Goal: Task Accomplishment & Management: Complete application form

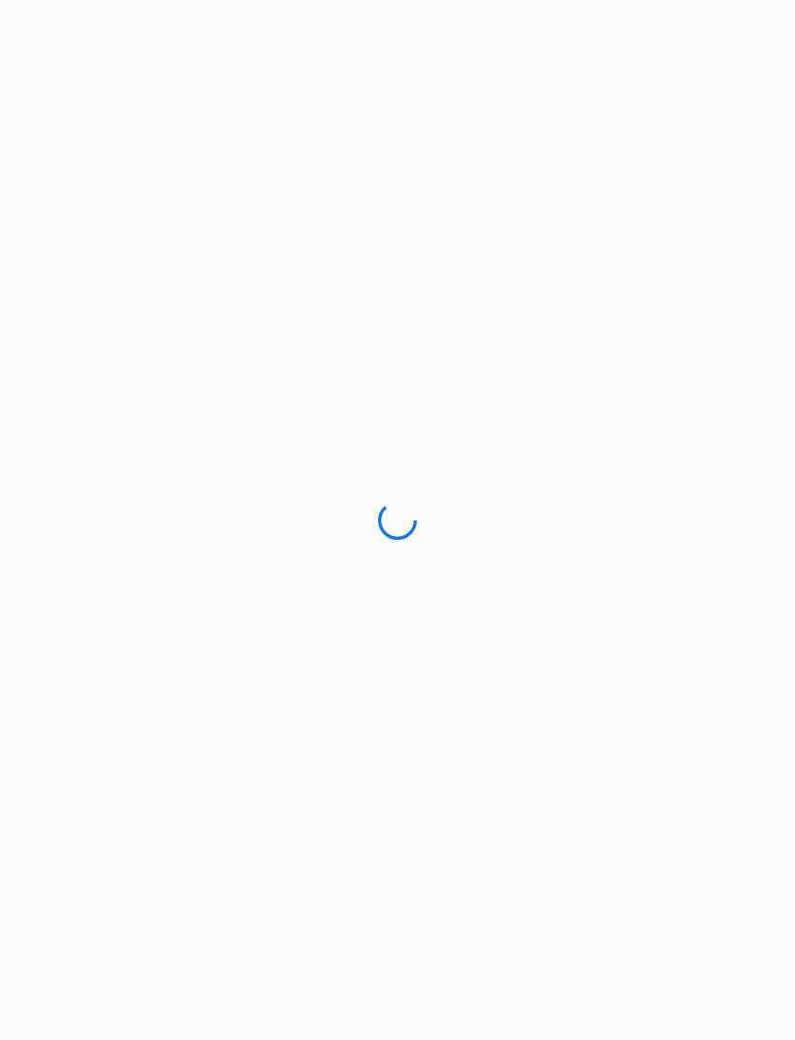
scroll to position [62, 0]
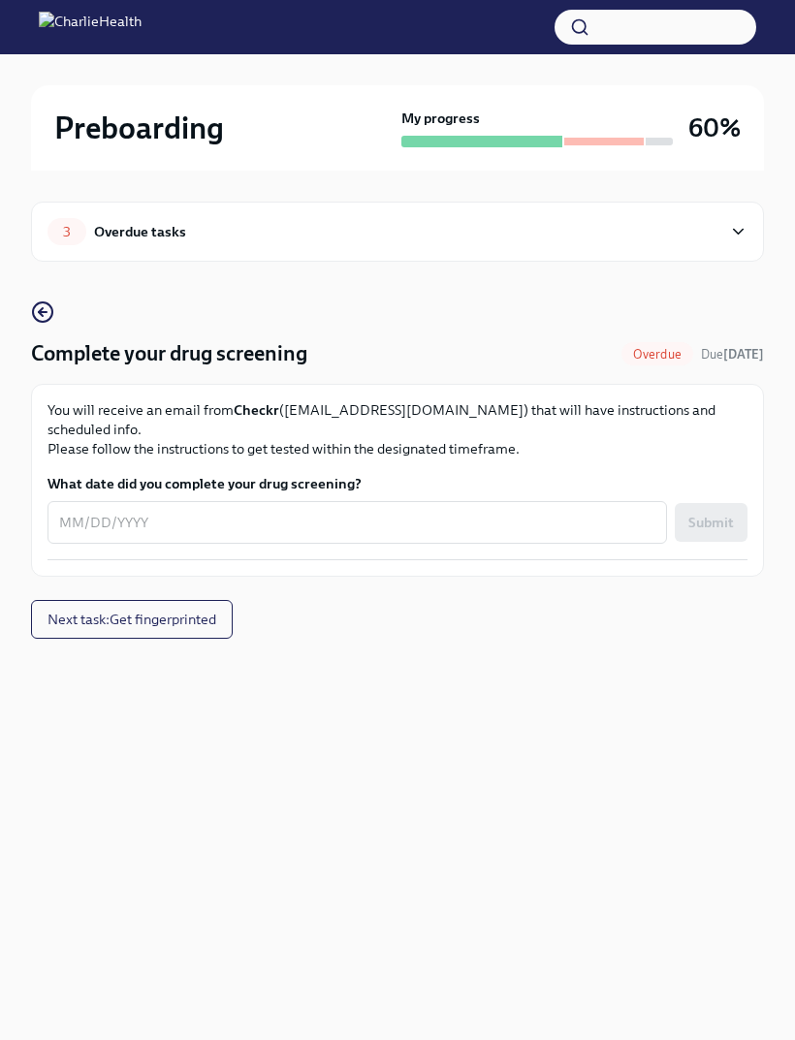
click at [711, 148] on div "Preboarding My progress 60%" at bounding box center [397, 127] width 733 height 85
click at [189, 600] on button "Next task : Get fingerprinted" at bounding box center [132, 619] width 202 height 39
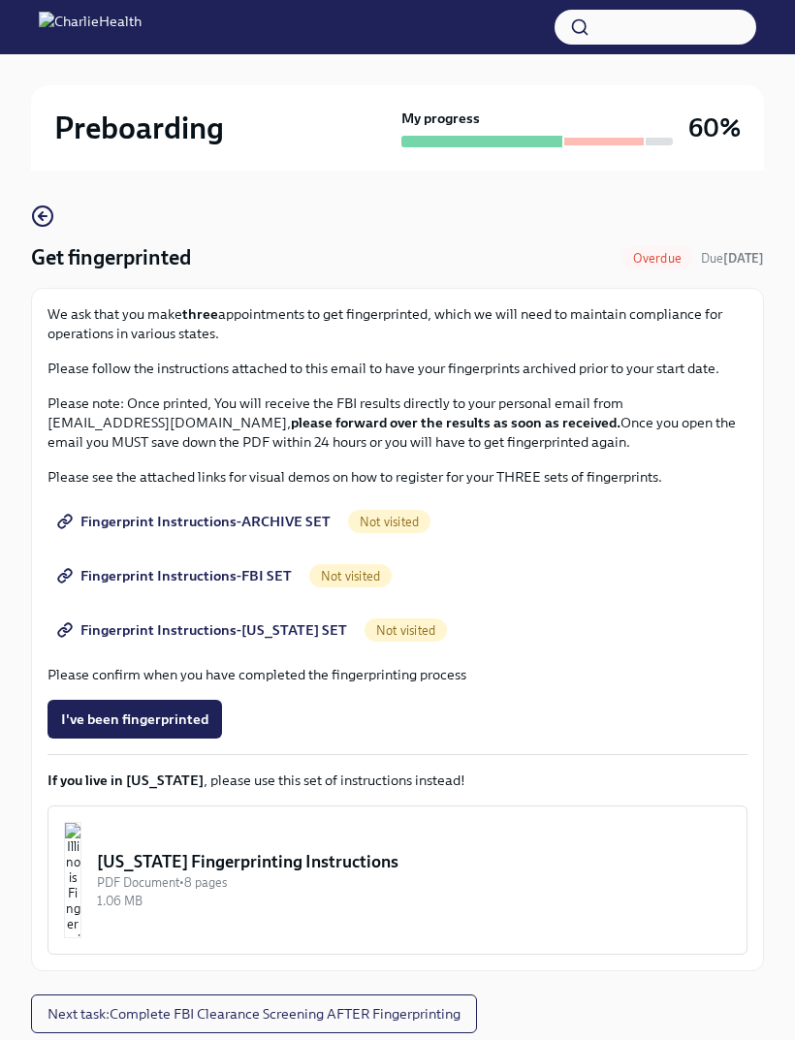
scroll to position [97, 0]
click at [288, 519] on span "Fingerprint Instructions-ARCHIVE SET" at bounding box center [195, 520] width 269 height 19
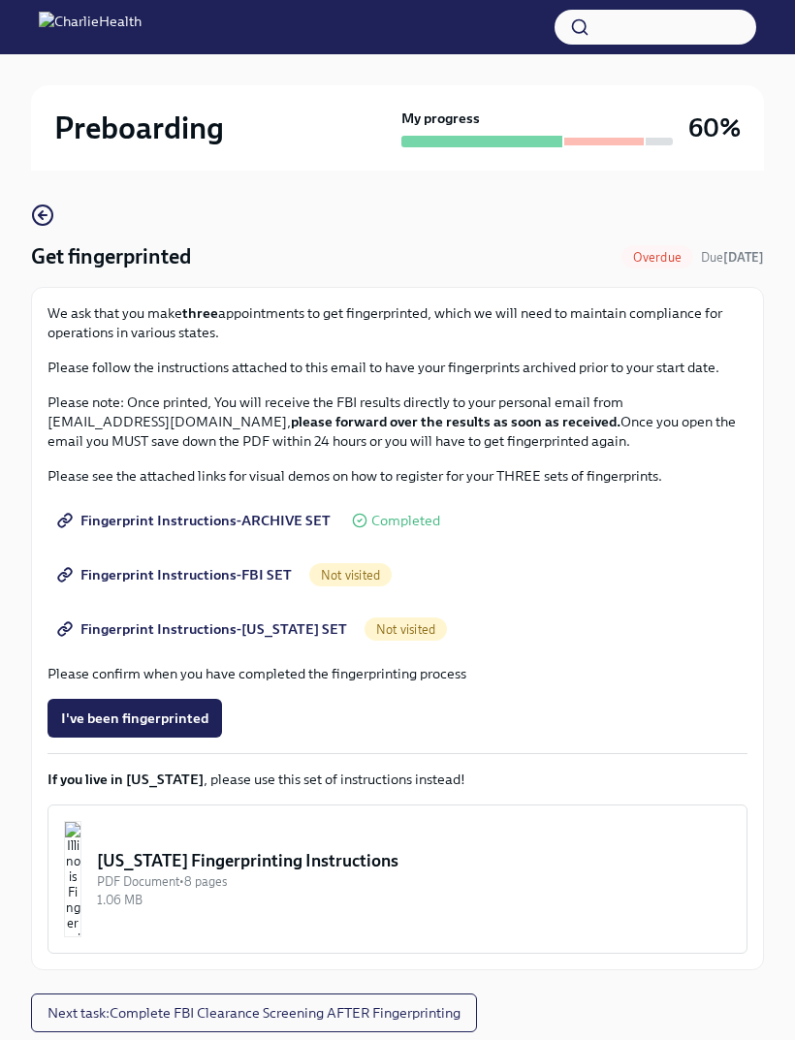
click at [241, 571] on span "Fingerprint Instructions-FBI SET" at bounding box center [176, 574] width 231 height 19
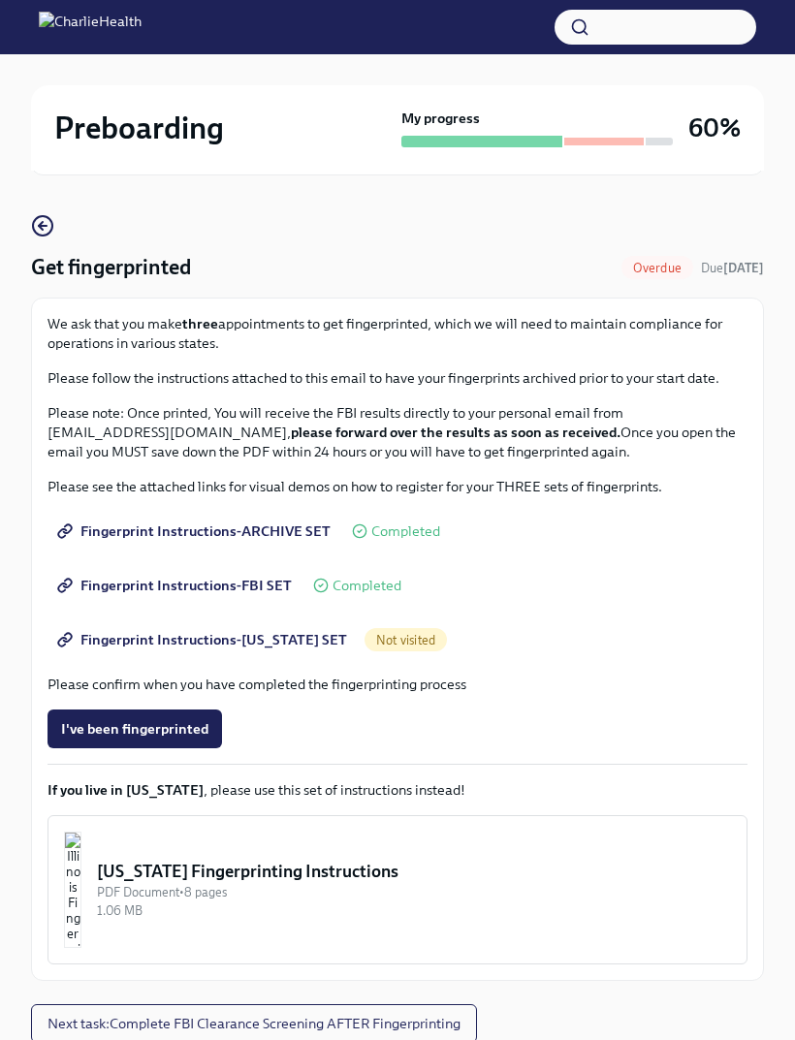
scroll to position [95, 0]
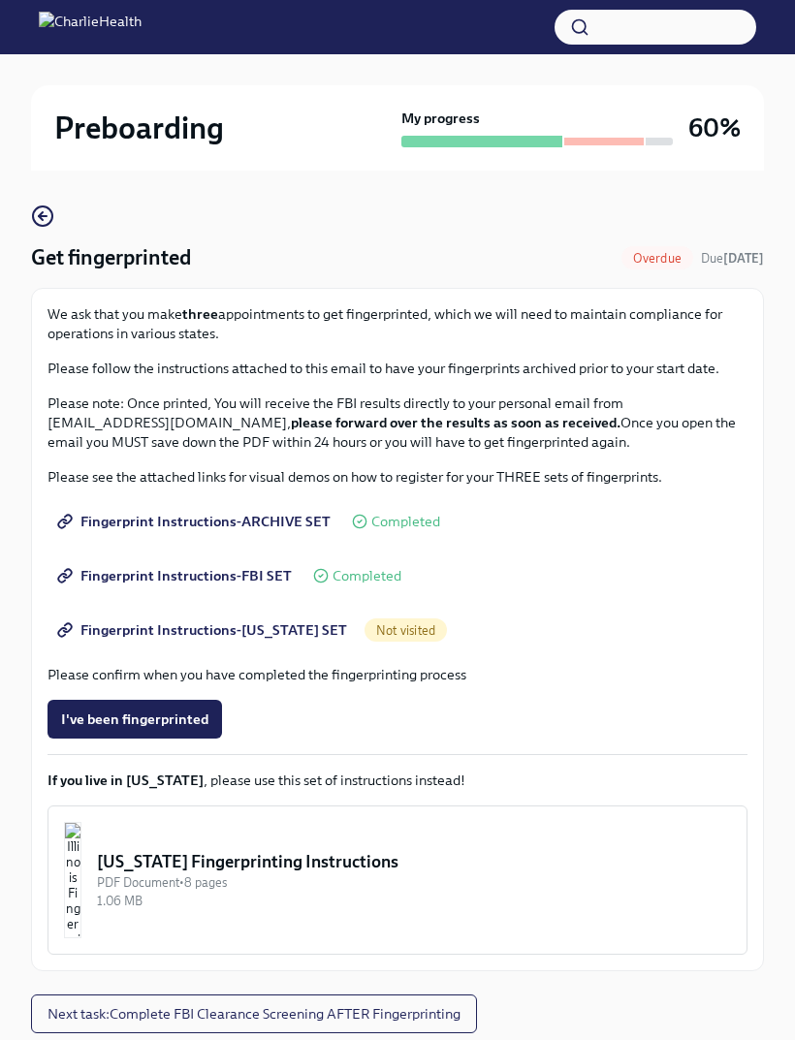
click at [255, 634] on span "Fingerprint Instructions-[US_STATE] SET" at bounding box center [204, 630] width 286 height 19
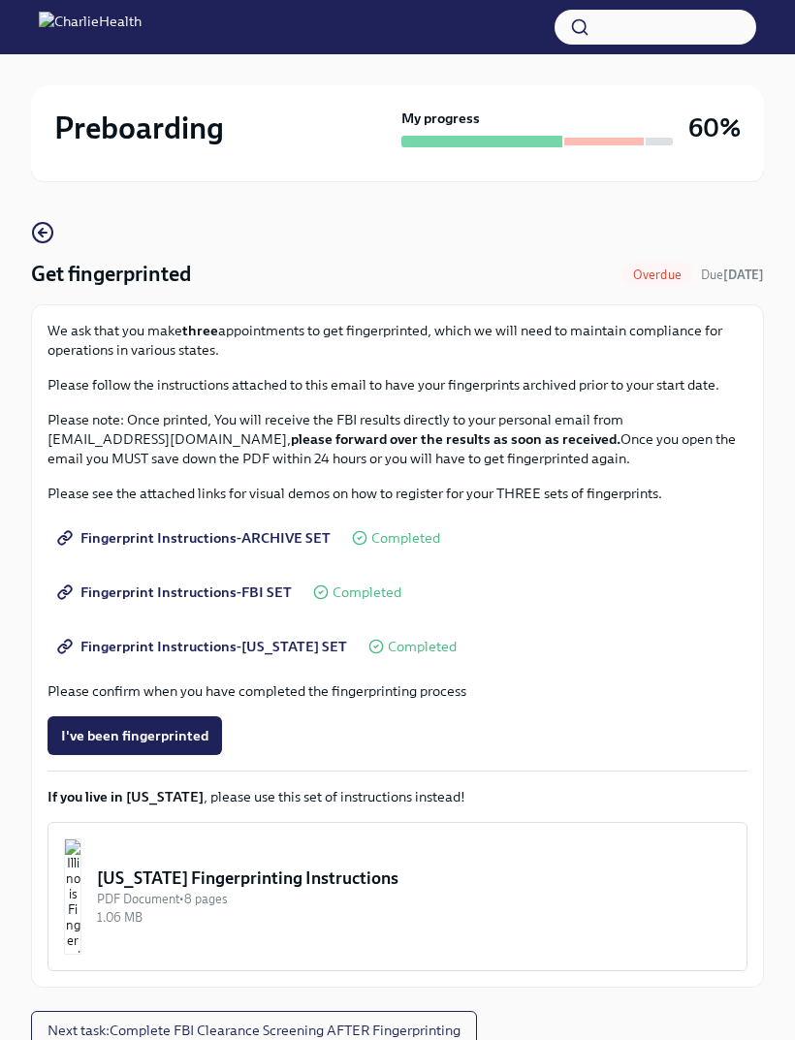
scroll to position [97, 0]
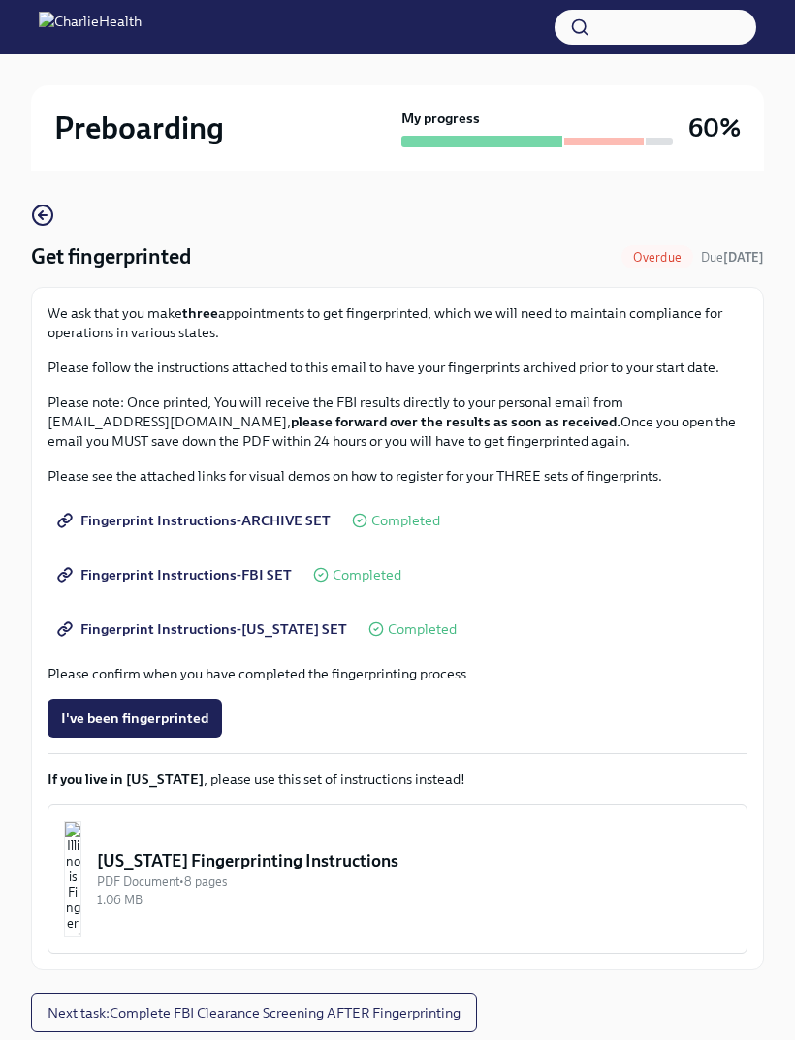
click at [346, 1010] on span "Next task : Complete FBI Clearance Screening AFTER Fingerprinting" at bounding box center [254, 1012] width 413 height 19
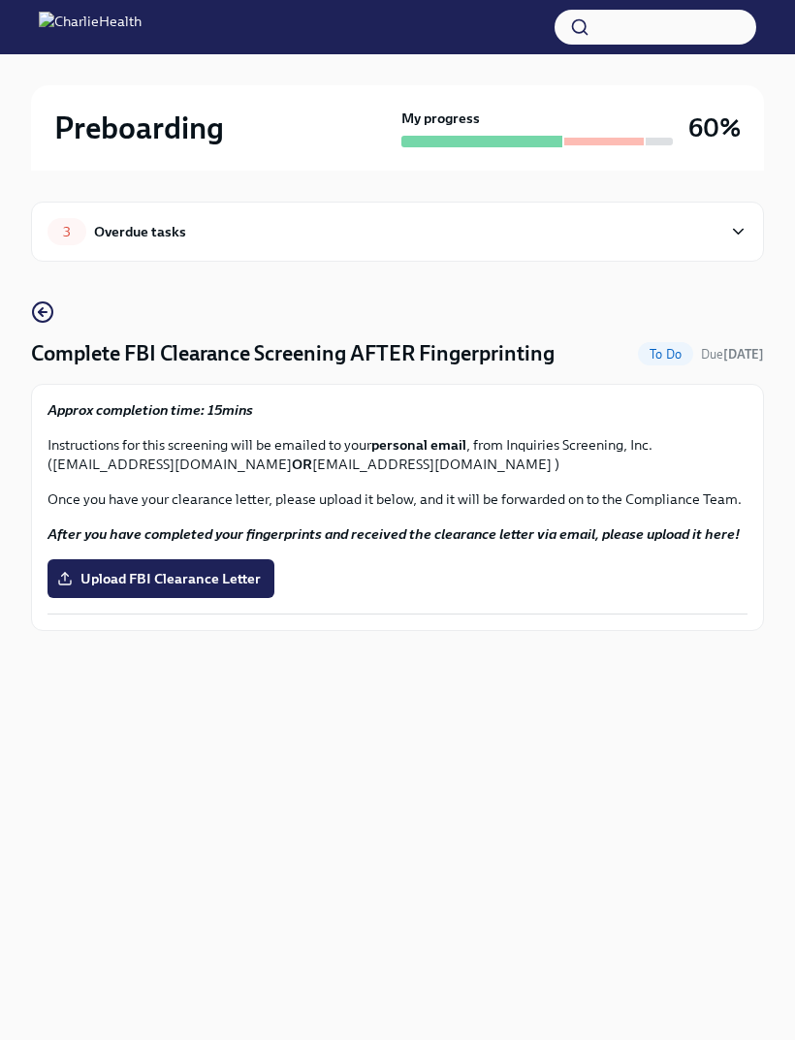
click at [724, 229] on div "3 Overdue tasks" at bounding box center [398, 231] width 700 height 27
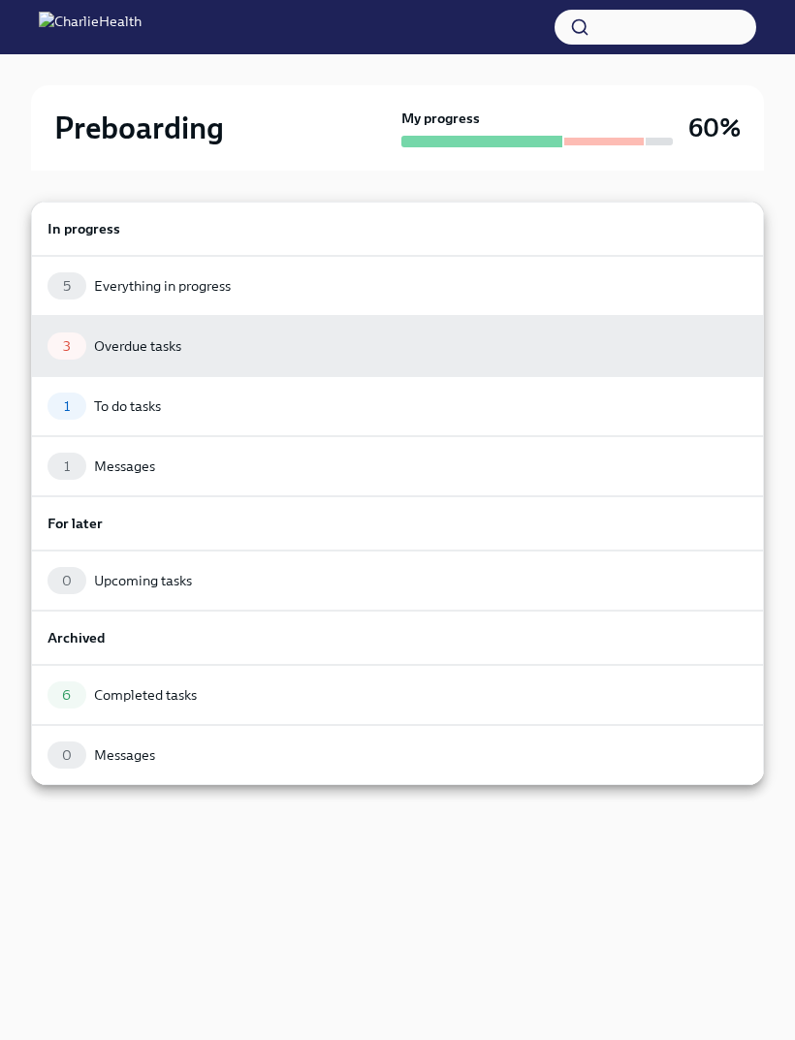
click at [497, 404] on div "1 To do tasks" at bounding box center [398, 406] width 700 height 27
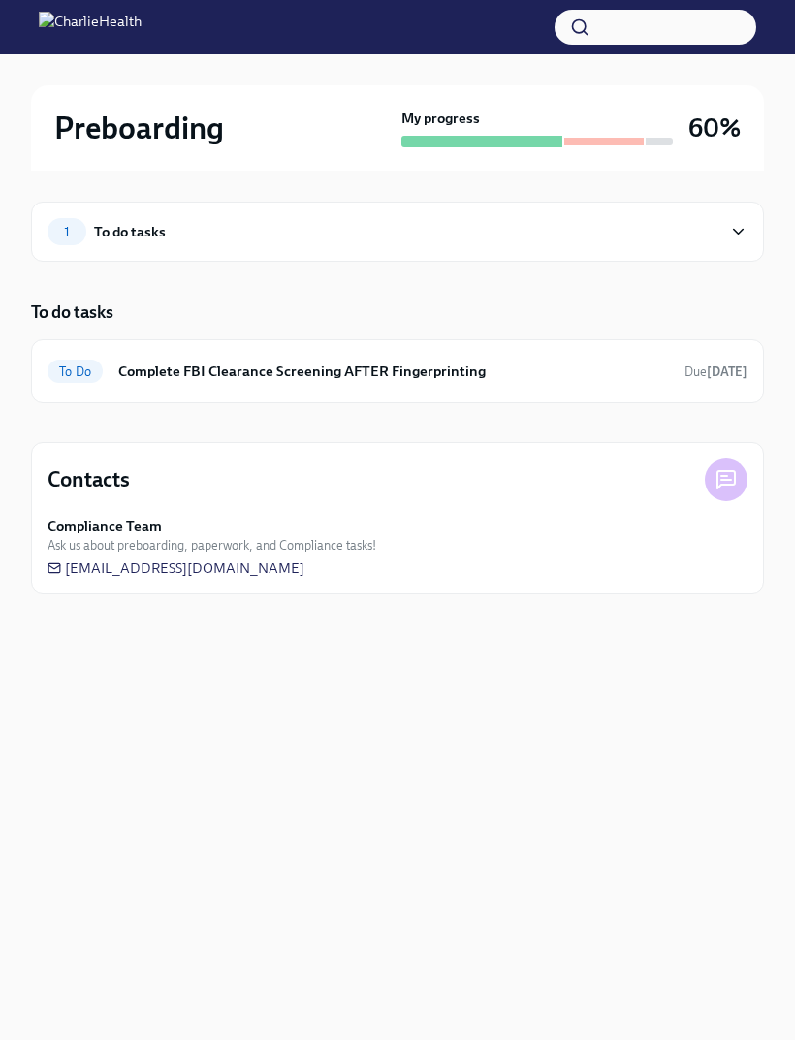
click at [674, 236] on div "1 To do tasks" at bounding box center [385, 231] width 674 height 27
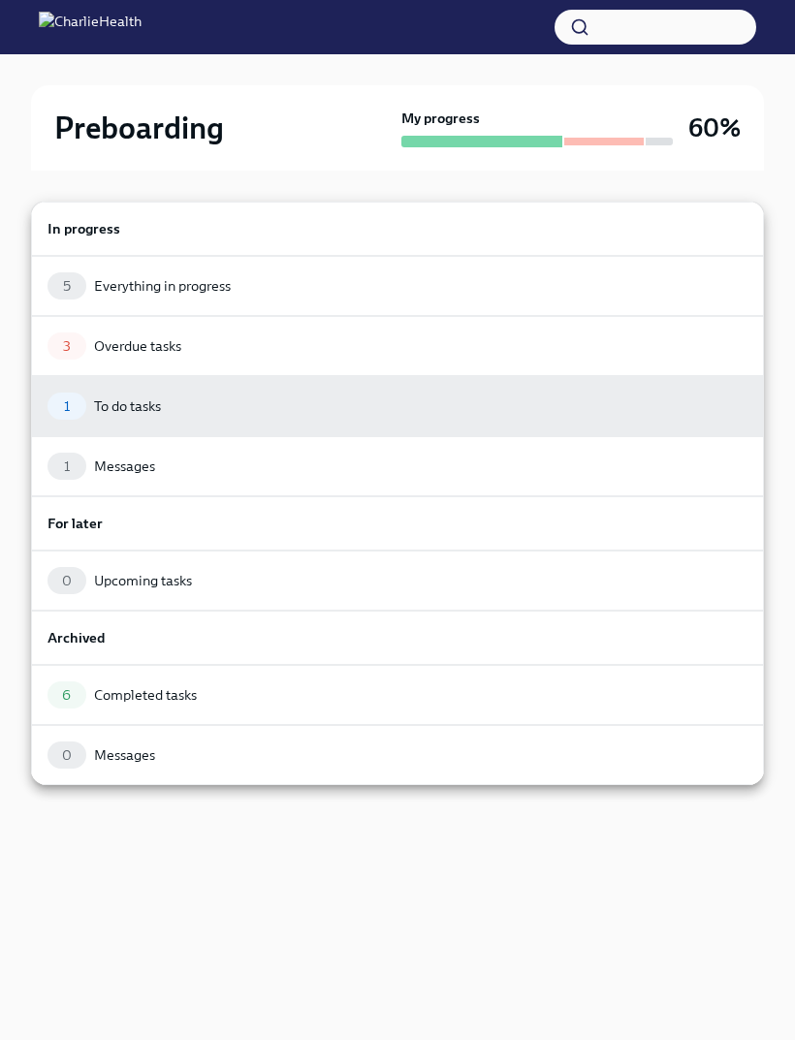
click at [528, 353] on div "3 Overdue tasks" at bounding box center [398, 346] width 700 height 27
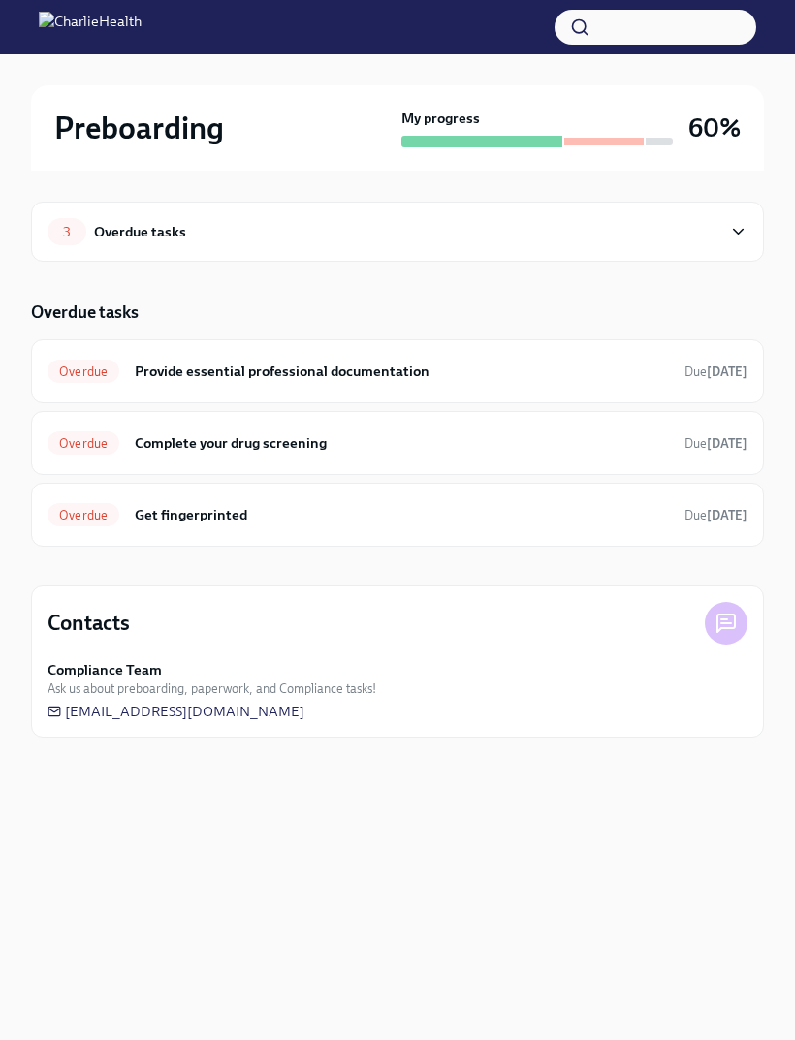
click at [523, 364] on h6 "Provide essential professional documentation" at bounding box center [402, 371] width 534 height 21
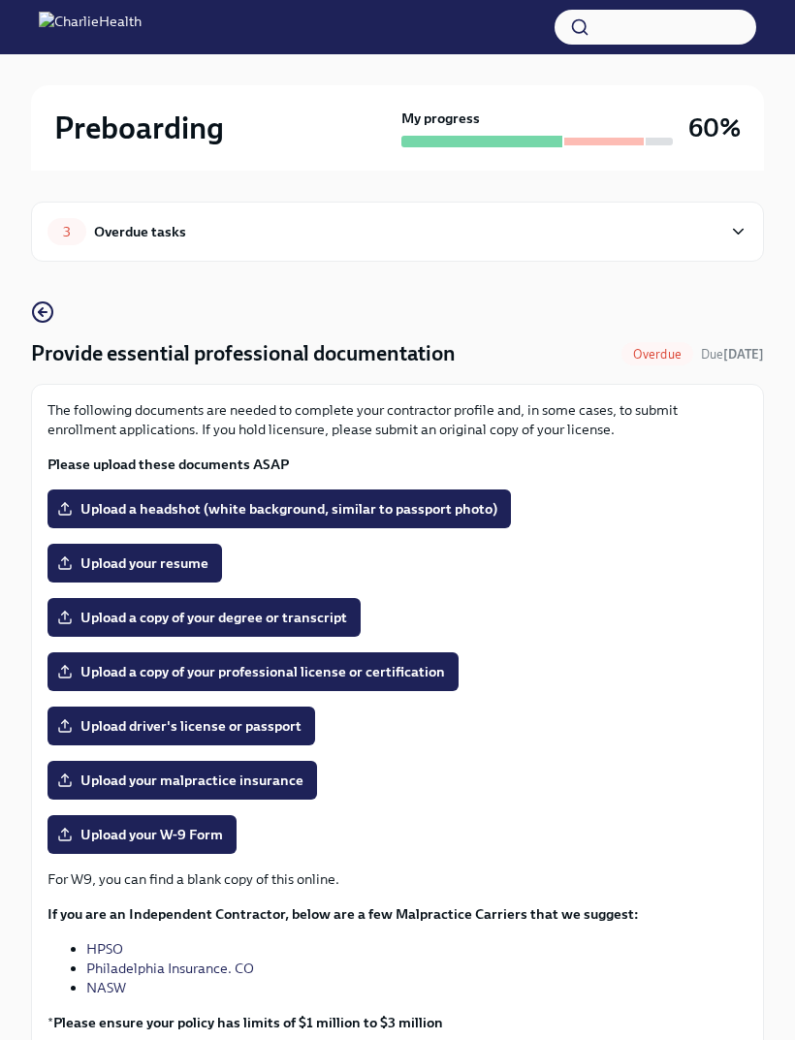
click at [164, 568] on span "Upload your resume" at bounding box center [134, 563] width 147 height 19
click at [0, 0] on input "Upload your resume" at bounding box center [0, 0] width 0 height 0
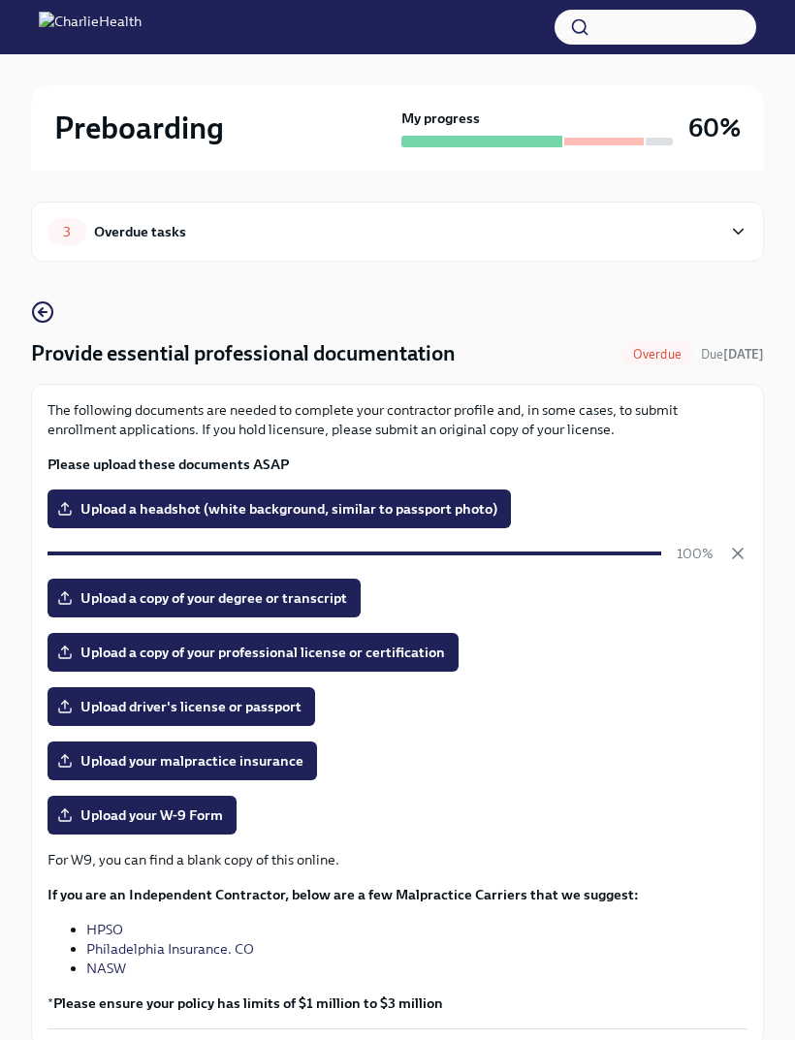
click at [301, 613] on label "Upload a copy of your degree or transcript" at bounding box center [204, 598] width 313 height 39
click at [0, 0] on input "Upload a copy of your degree or transcript" at bounding box center [0, 0] width 0 height 0
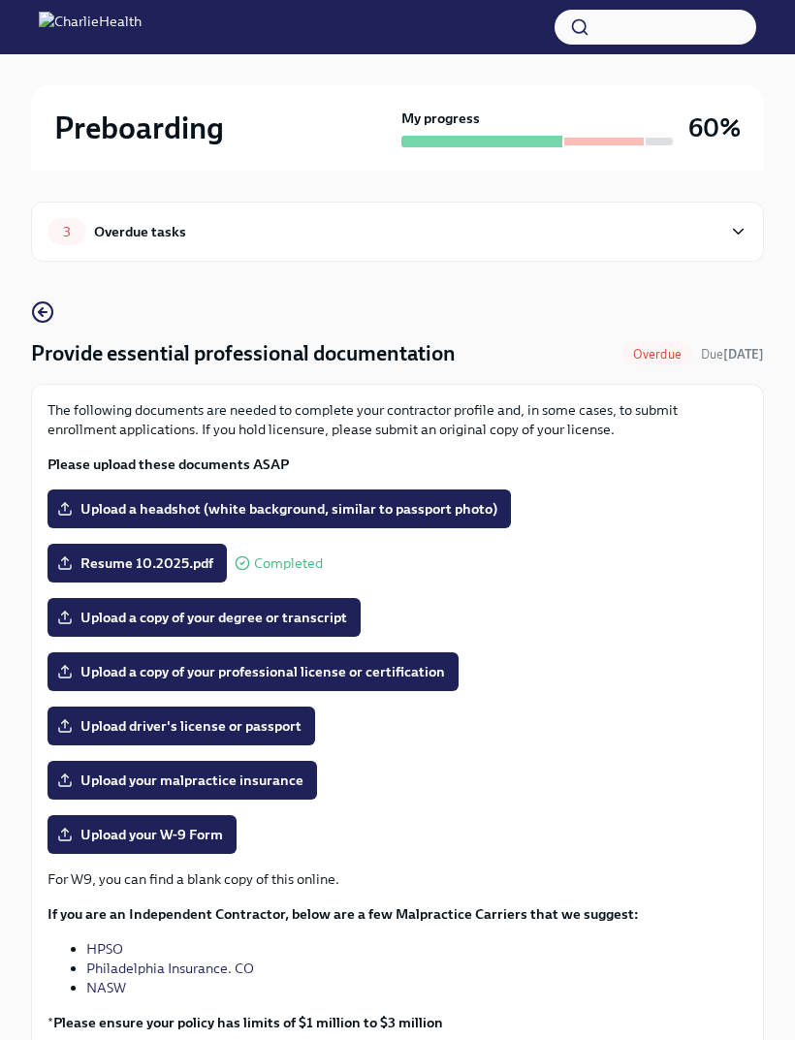
click at [272, 787] on span "Upload your malpractice insurance" at bounding box center [182, 780] width 242 height 19
click at [0, 0] on input "Upload your malpractice insurance" at bounding box center [0, 0] width 0 height 0
click at [273, 720] on span "Upload driver's license or passport" at bounding box center [181, 725] width 240 height 19
click at [0, 0] on input "Upload driver's license or passport" at bounding box center [0, 0] width 0 height 0
click at [239, 732] on span "Upload driver's license or passport" at bounding box center [181, 725] width 240 height 19
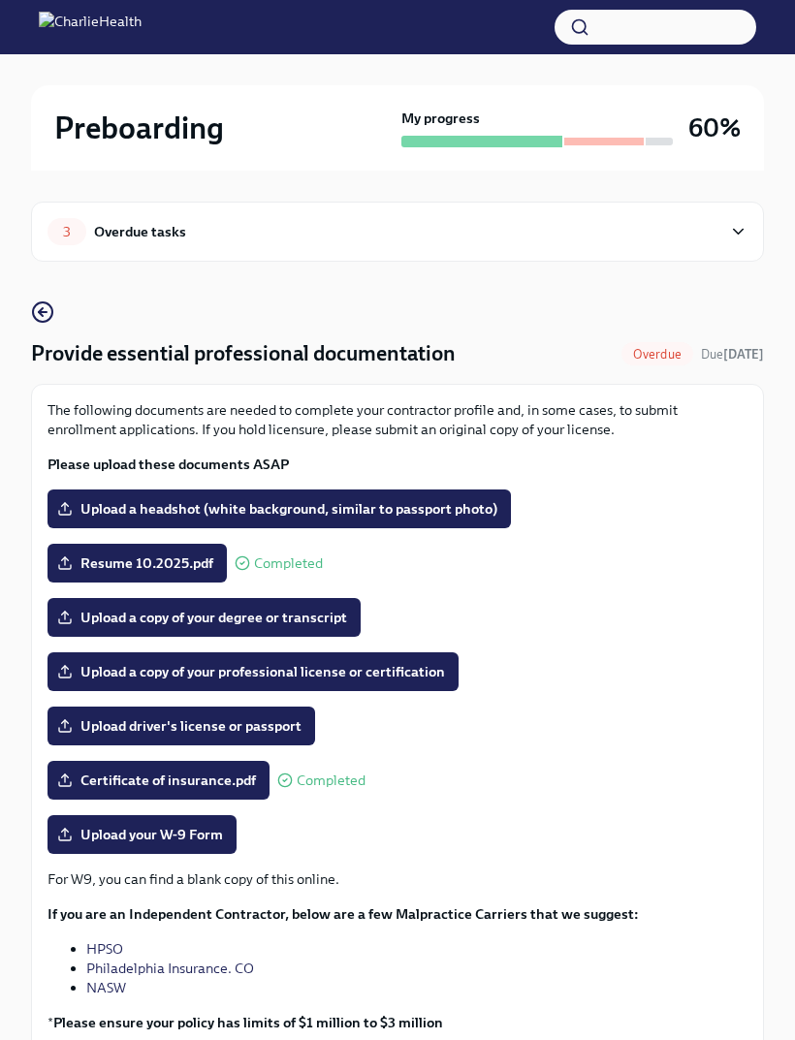
click at [0, 0] on input "Upload driver's license or passport" at bounding box center [0, 0] width 0 height 0
click at [264, 624] on span "Upload a copy of your degree or transcript" at bounding box center [204, 617] width 286 height 19
click at [0, 0] on input "Upload a copy of your degree or transcript" at bounding box center [0, 0] width 0 height 0
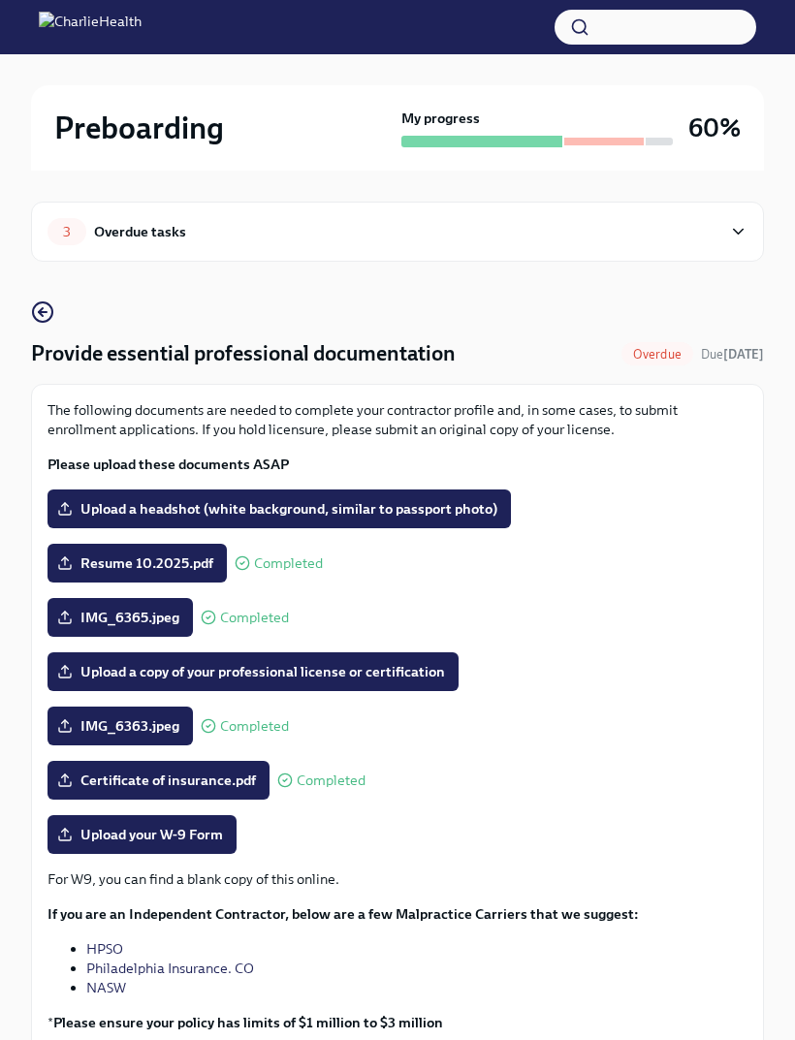
click at [435, 508] on span "Upload a headshot (white background, similar to passport photo)" at bounding box center [279, 508] width 436 height 19
click at [0, 0] on input "Upload a headshot (white background, similar to passport photo)" at bounding box center [0, 0] width 0 height 0
click at [422, 519] on label "Upload a headshot (white background, similar to passport photo)" at bounding box center [279, 509] width 463 height 39
click at [0, 0] on input "Upload a headshot (white background, similar to passport photo)" at bounding box center [0, 0] width 0 height 0
click at [378, 523] on label "Upload a headshot (white background, similar to passport photo)" at bounding box center [279, 509] width 463 height 39
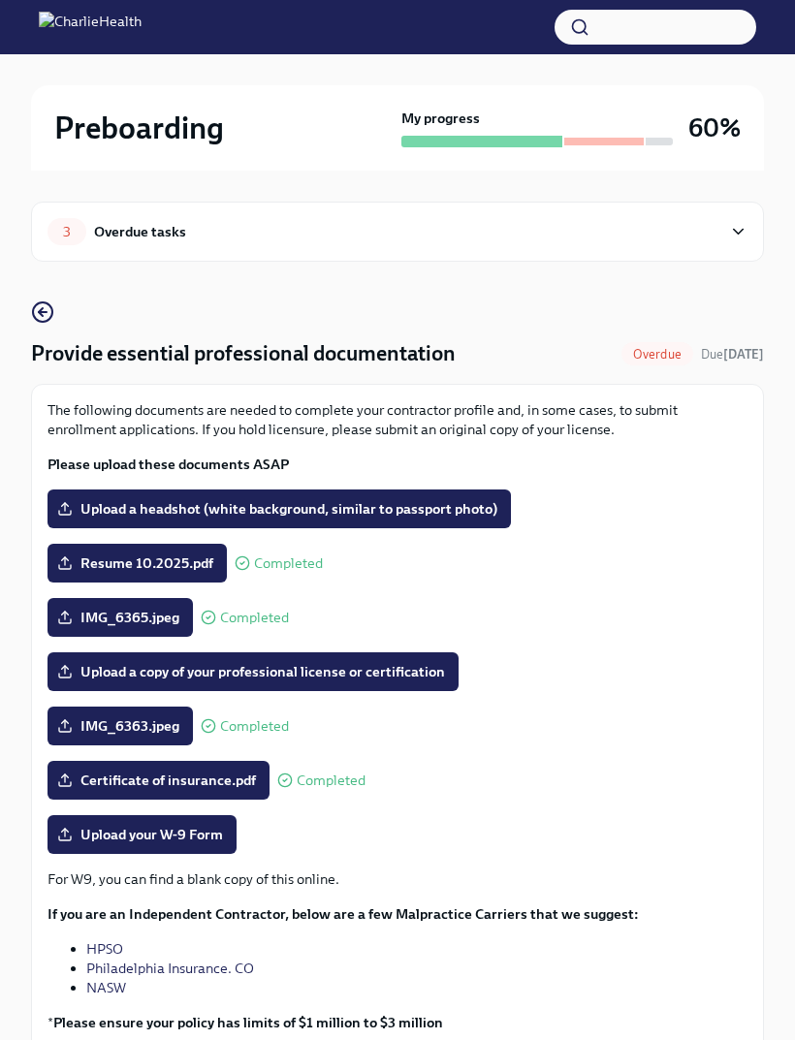
click at [0, 0] on input "Upload a headshot (white background, similar to passport photo)" at bounding box center [0, 0] width 0 height 0
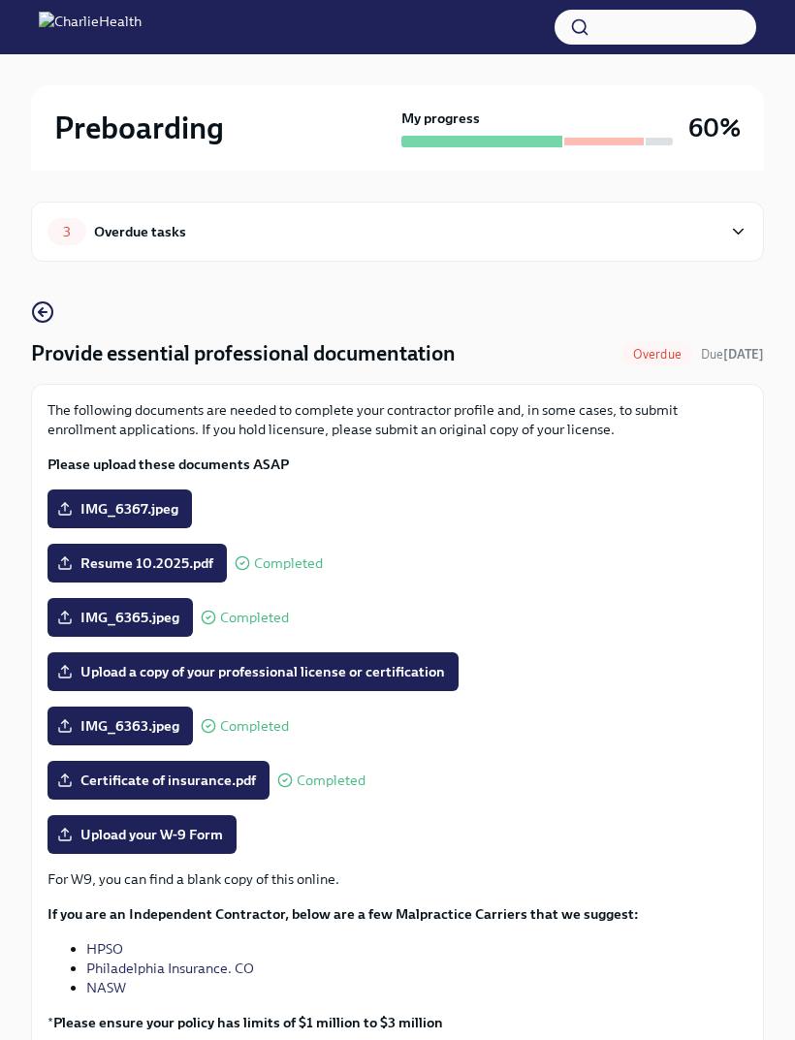
click at [391, 679] on span "Upload a copy of your professional license or certification" at bounding box center [253, 671] width 384 height 19
click at [0, 0] on input "Upload a copy of your professional license or certification" at bounding box center [0, 0] width 0 height 0
click at [255, 685] on label "Upload a copy of your professional license or certification" at bounding box center [253, 671] width 411 height 39
click at [0, 0] on input "Upload a copy of your professional license or certification" at bounding box center [0, 0] width 0 height 0
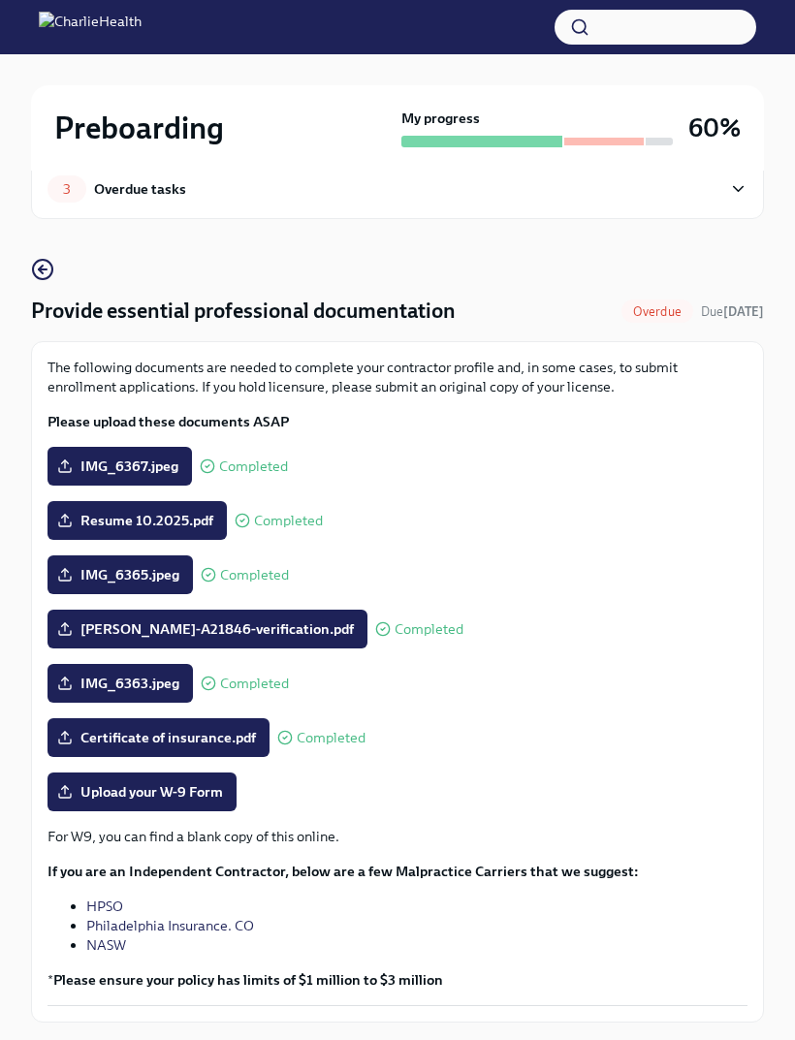
scroll to position [95, 0]
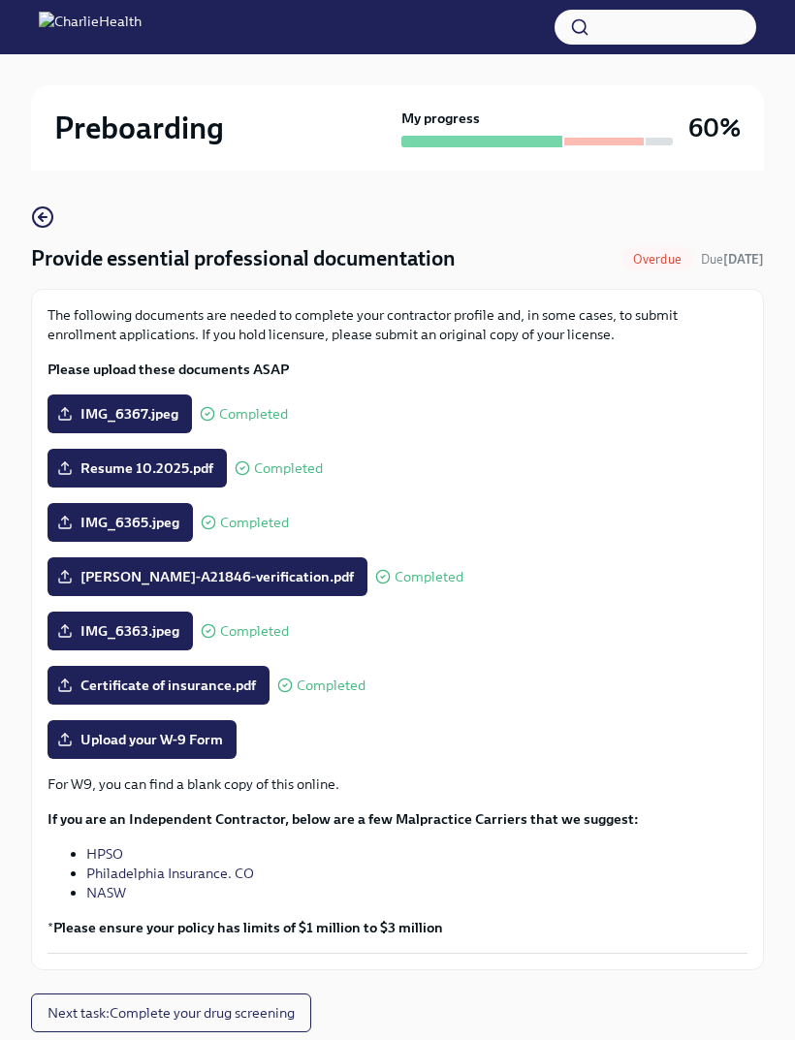
click at [243, 1020] on span "Next task : Complete your drug screening" at bounding box center [171, 1012] width 247 height 19
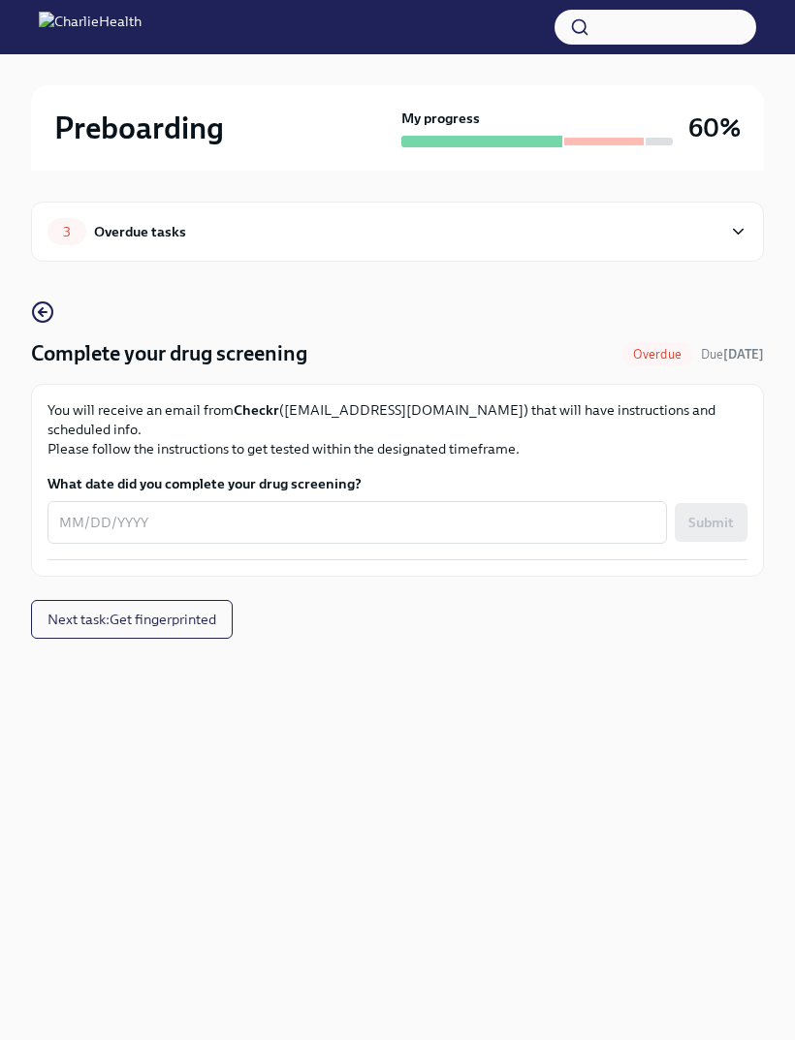
click at [632, 236] on div "3 Overdue tasks" at bounding box center [385, 231] width 674 height 27
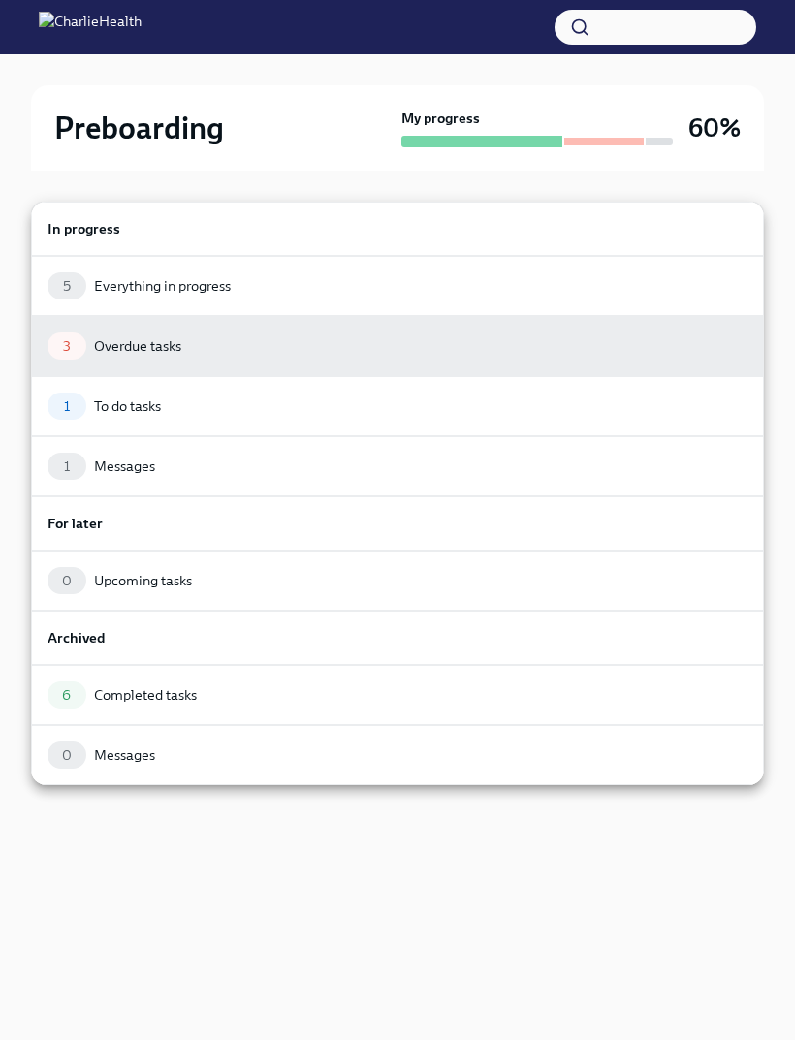
click at [404, 458] on div "1 Messages" at bounding box center [398, 466] width 700 height 27
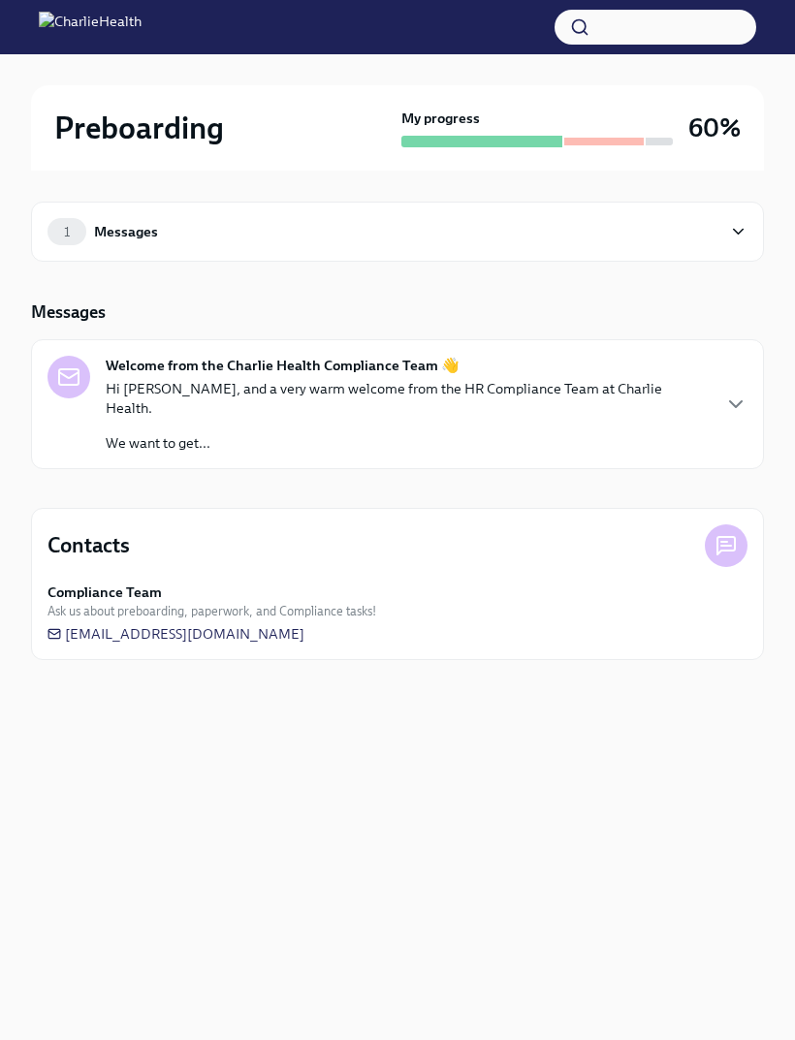
click at [642, 227] on div "1 Messages" at bounding box center [385, 231] width 674 height 27
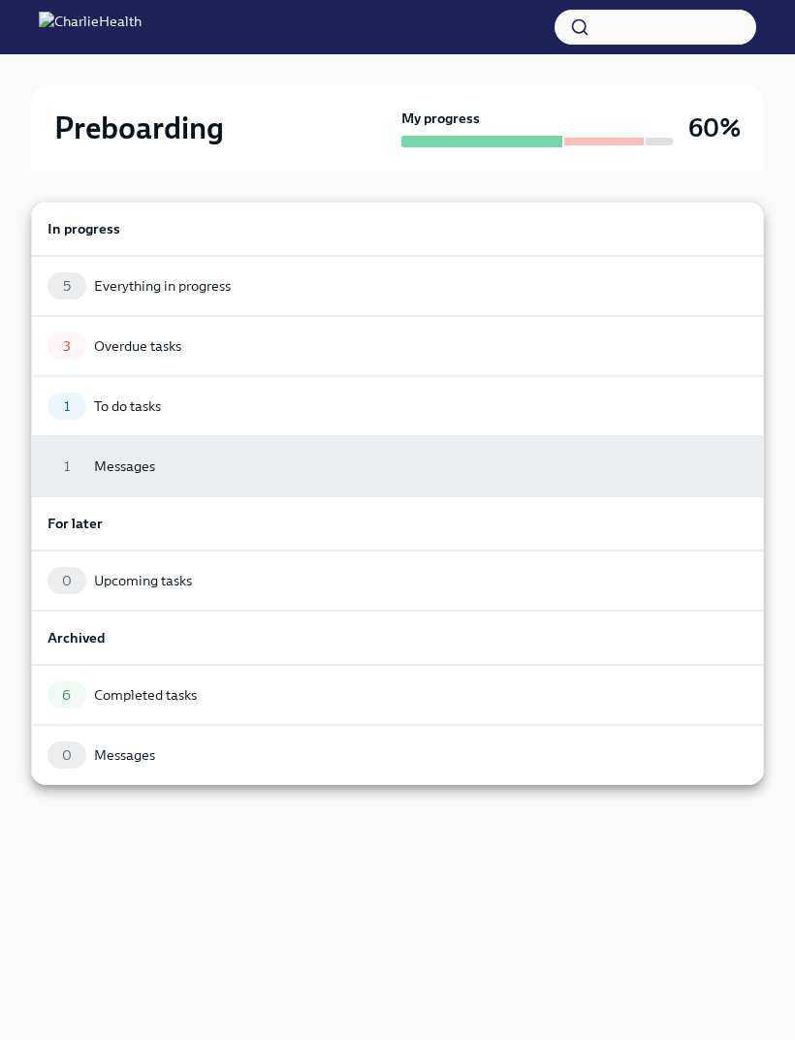
click at [527, 269] on div "5 Everything in progress" at bounding box center [397, 286] width 733 height 60
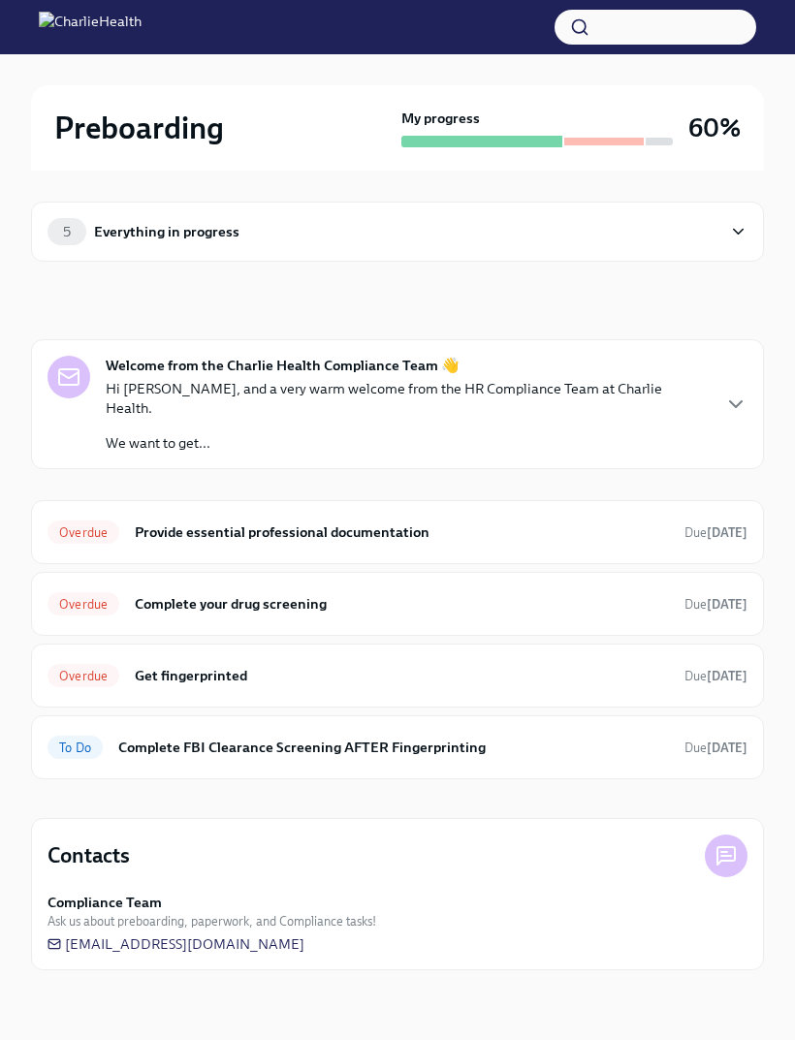
click at [638, 522] on h6 "Provide essential professional documentation" at bounding box center [402, 532] width 534 height 21
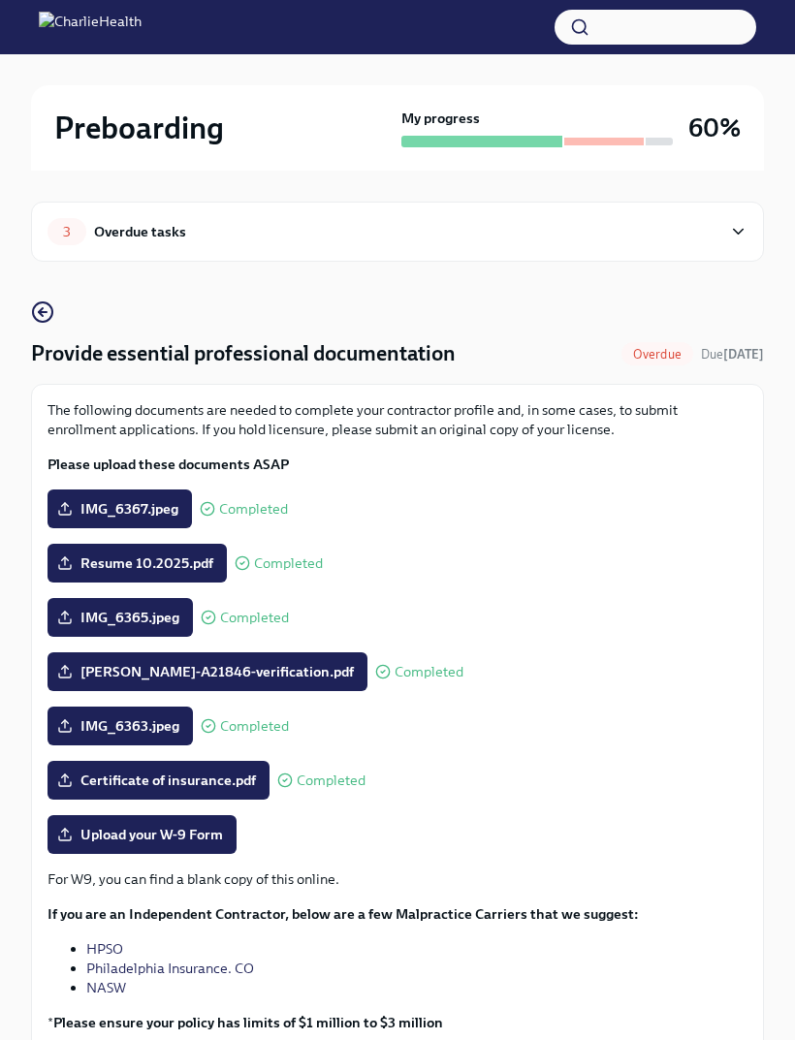
click at [704, 239] on div "3 Overdue tasks" at bounding box center [385, 231] width 674 height 27
